Goal: Task Accomplishment & Management: Manage account settings

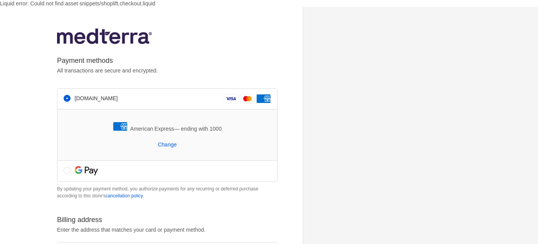
select select "MI"
click at [170, 146] on link "Change" at bounding box center [167, 144] width 159 height 7
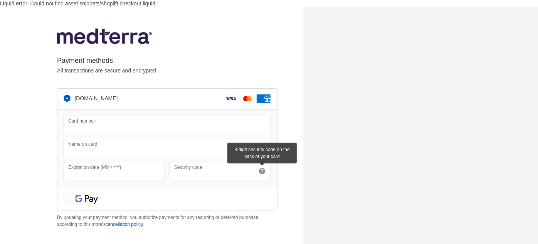
click at [292, 178] on div "Your payment details have been updated successfully. Failed to update your paym…" at bounding box center [180, 229] width 246 height 445
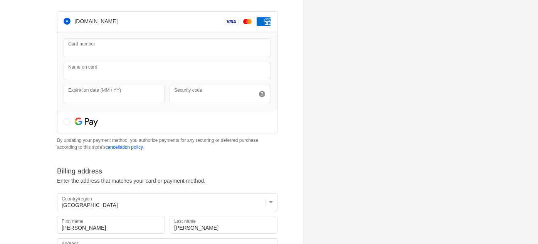
scroll to position [154, 0]
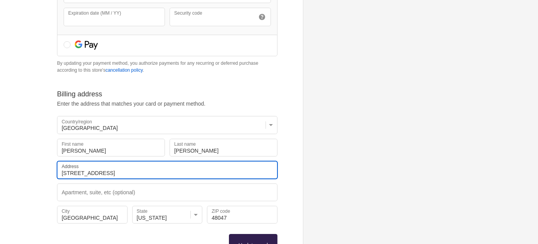
drag, startPoint x: 97, startPoint y: 171, endPoint x: 48, endPoint y: 173, distance: 48.6
click at [49, 173] on div "Your payment details have been updated successfully. Failed to update your paym…" at bounding box center [269, 75] width 478 height 445
type input "7375 Flamingo"
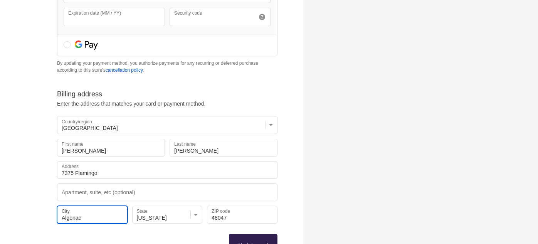
type input "Algonac"
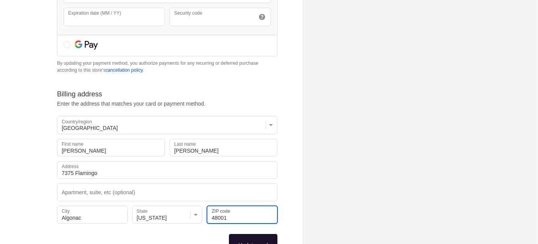
type input "48001"
click at [241, 234] on button "Update card" at bounding box center [253, 245] width 49 height 22
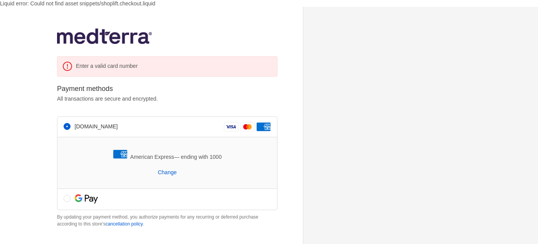
select select "MI"
click at [67, 198] on input "radio" at bounding box center [67, 198] width 7 height 7
radio input "true"
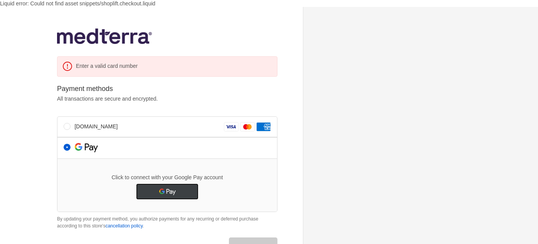
click at [178, 189] on button "Google Pay" at bounding box center [167, 191] width 62 height 15
click at [159, 190] on button "Google Pay" at bounding box center [167, 191] width 62 height 15
click at [67, 127] on input "[DOMAIN_NAME]" at bounding box center [67, 126] width 7 height 7
radio input "true"
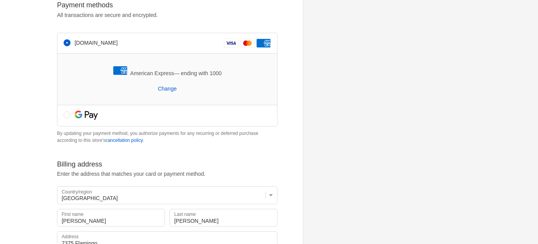
scroll to position [116, 0]
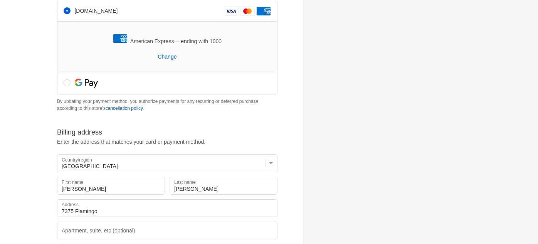
click at [65, 86] on div at bounding box center [167, 83] width 220 height 21
click at [67, 83] on input "radio" at bounding box center [67, 82] width 7 height 7
radio input "true"
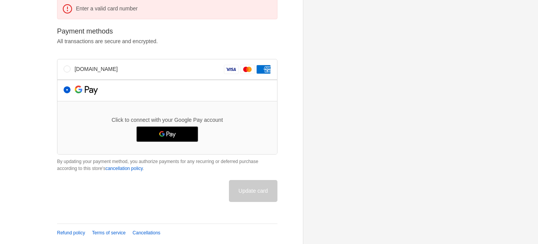
scroll to position [56, 0]
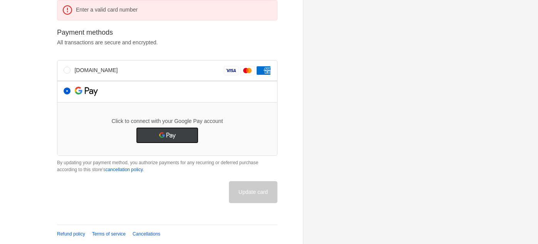
click at [164, 134] on button "Google Pay" at bounding box center [167, 134] width 62 height 15
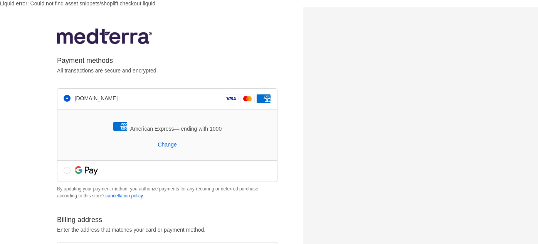
select select "MI"
click at [64, 169] on input "radio" at bounding box center [67, 170] width 7 height 7
radio input "true"
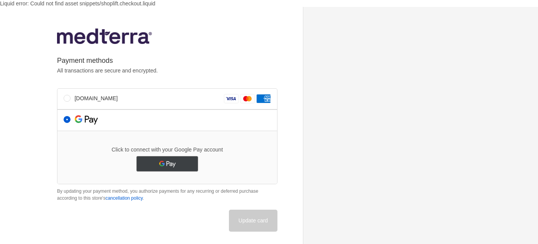
click at [171, 160] on button "Google Pay" at bounding box center [167, 163] width 62 height 15
